Goal: Task Accomplishment & Management: Use online tool/utility

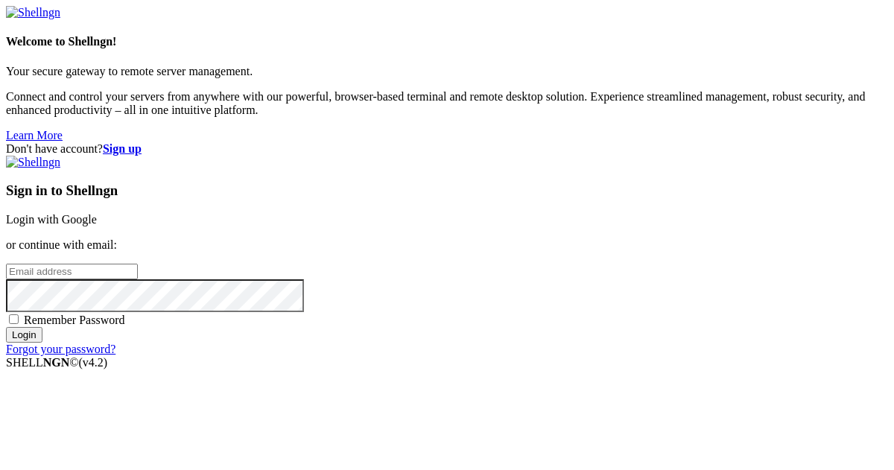
click at [138, 264] on input "email" at bounding box center [72, 272] width 132 height 16
click at [6, 264] on protonpass-control-d66e at bounding box center [6, 270] width 0 height 13
type input "[EMAIL_ADDRESS][DOMAIN_NAME]"
click at [42, 343] on input "Login" at bounding box center [24, 335] width 37 height 16
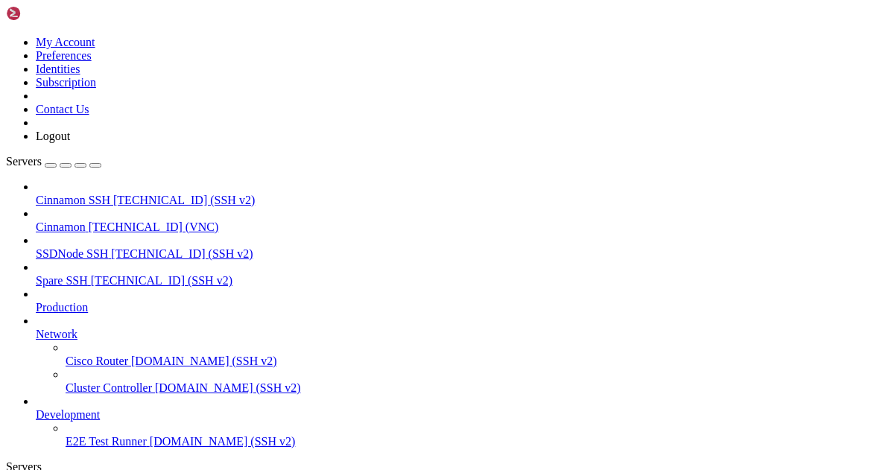
click at [86, 221] on span "Cinnamon" at bounding box center [61, 227] width 50 height 13
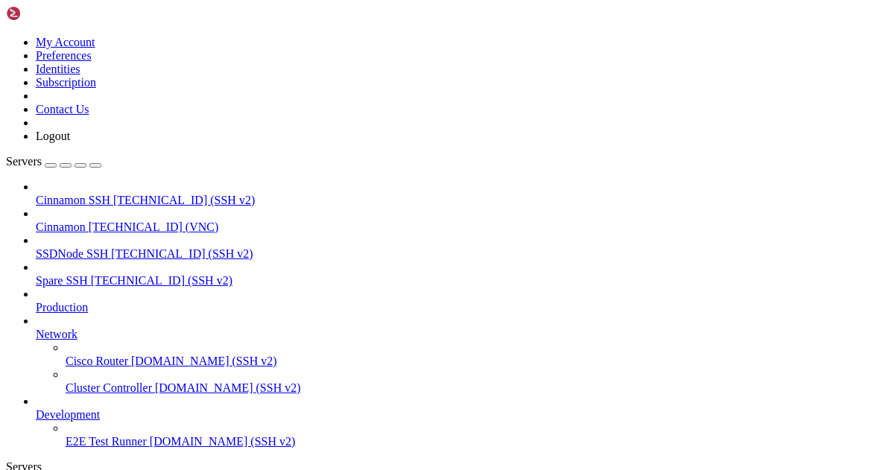
click at [6, 36] on icon at bounding box center [6, 36] width 0 height 0
click at [70, 142] on link "Logout" at bounding box center [53, 136] width 34 height 13
